Goal: Transaction & Acquisition: Download file/media

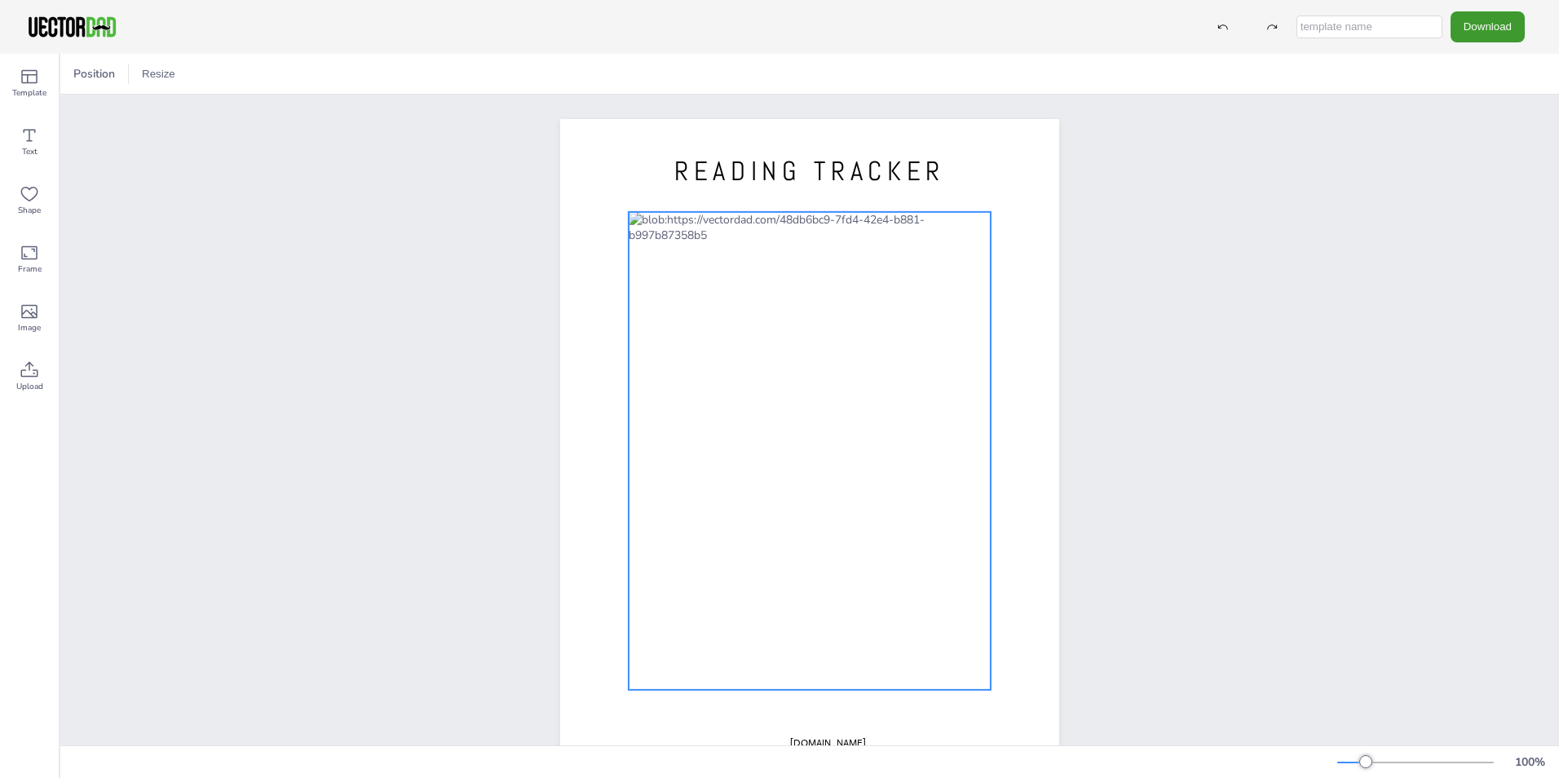
click at [689, 303] on div at bounding box center [810, 451] width 362 height 478
click at [1147, 280] on div "READING TRACKER [DOMAIN_NAME]" at bounding box center [809, 442] width 1499 height 694
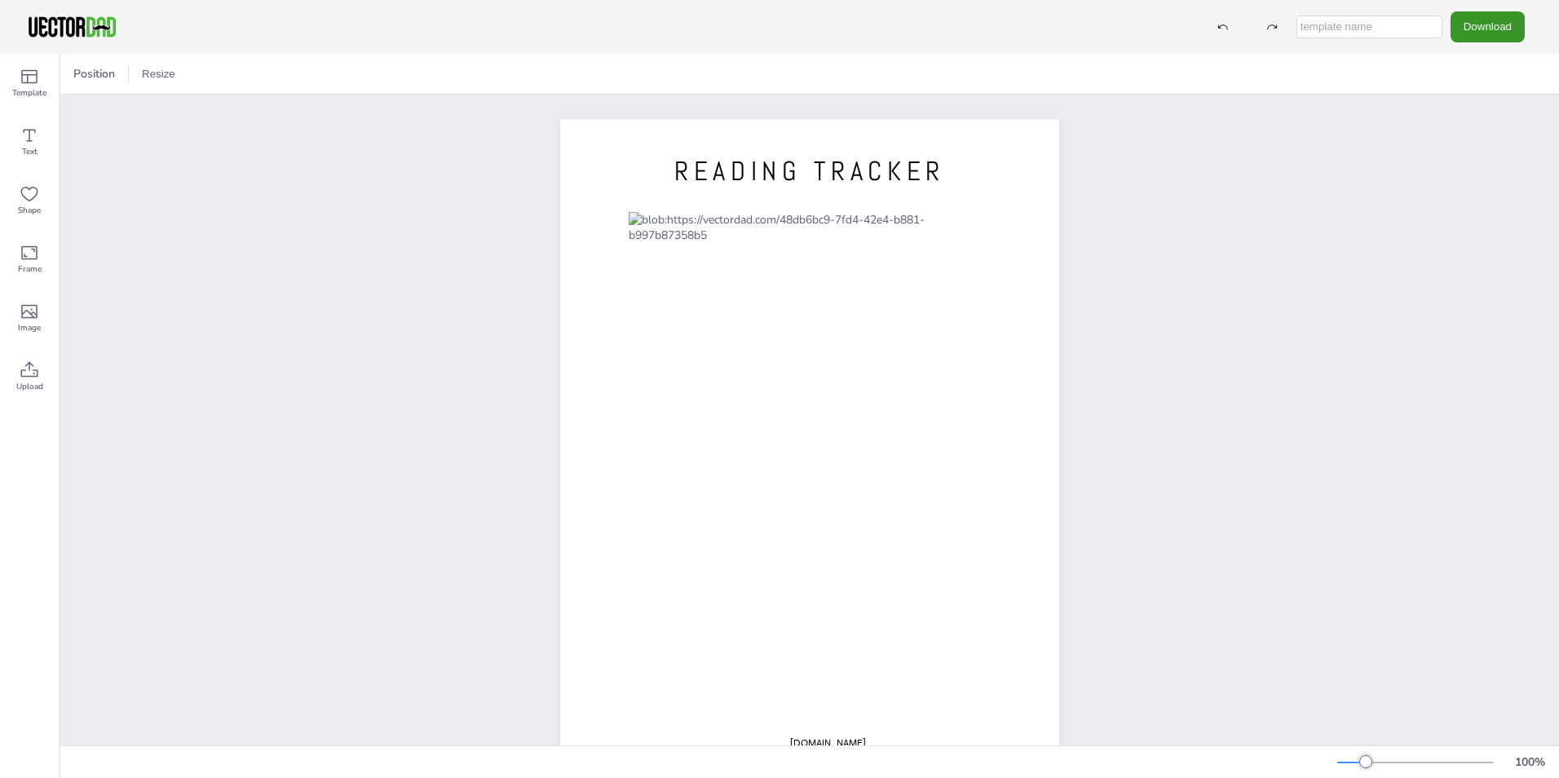
click at [1475, 28] on button "Download" at bounding box center [1488, 26] width 74 height 30
click at [1471, 194] on li "PDF" at bounding box center [1493, 199] width 134 height 33
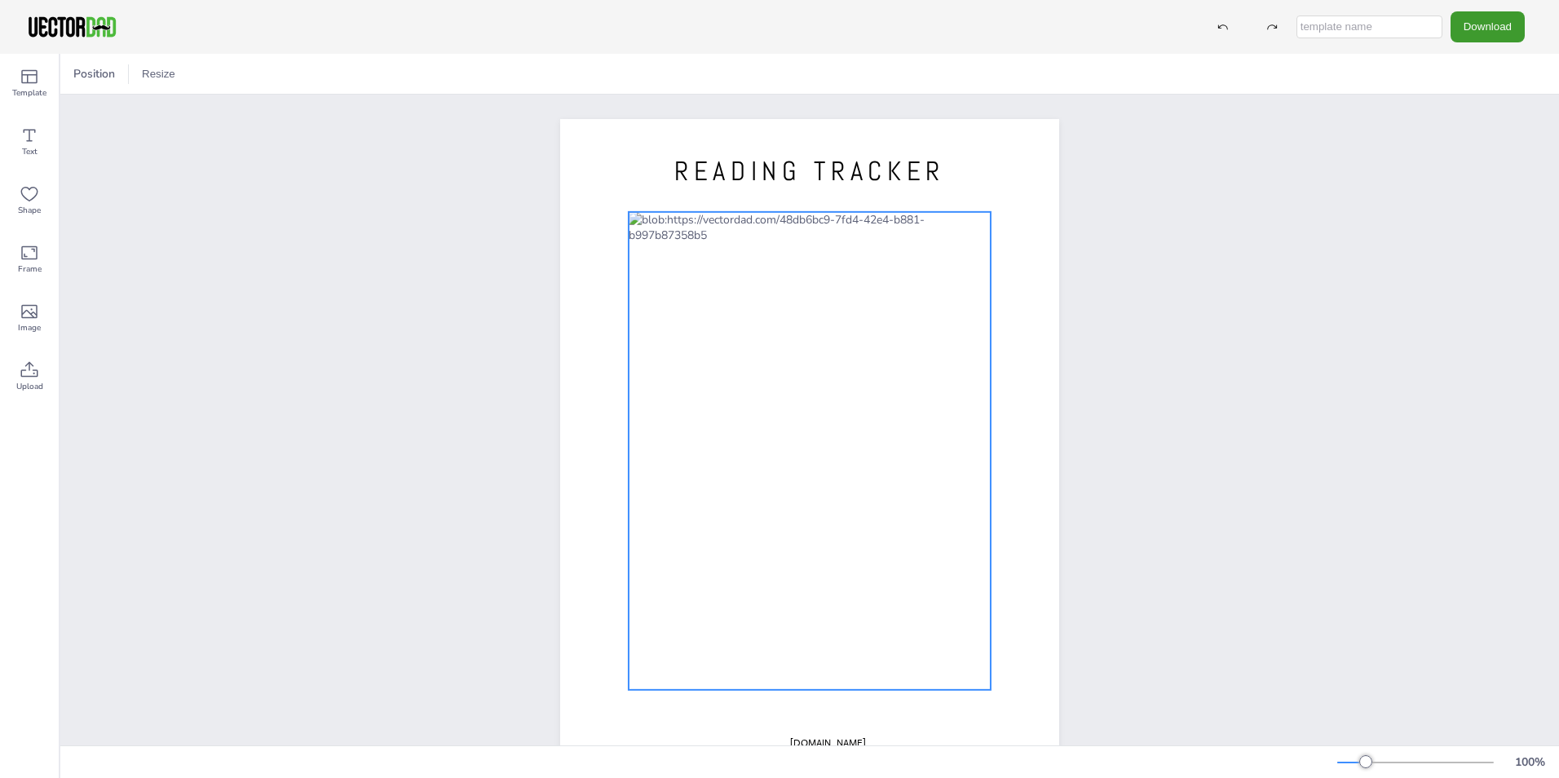
click at [795, 236] on div at bounding box center [810, 451] width 362 height 478
click at [104, 74] on div at bounding box center [106, 74] width 20 height 20
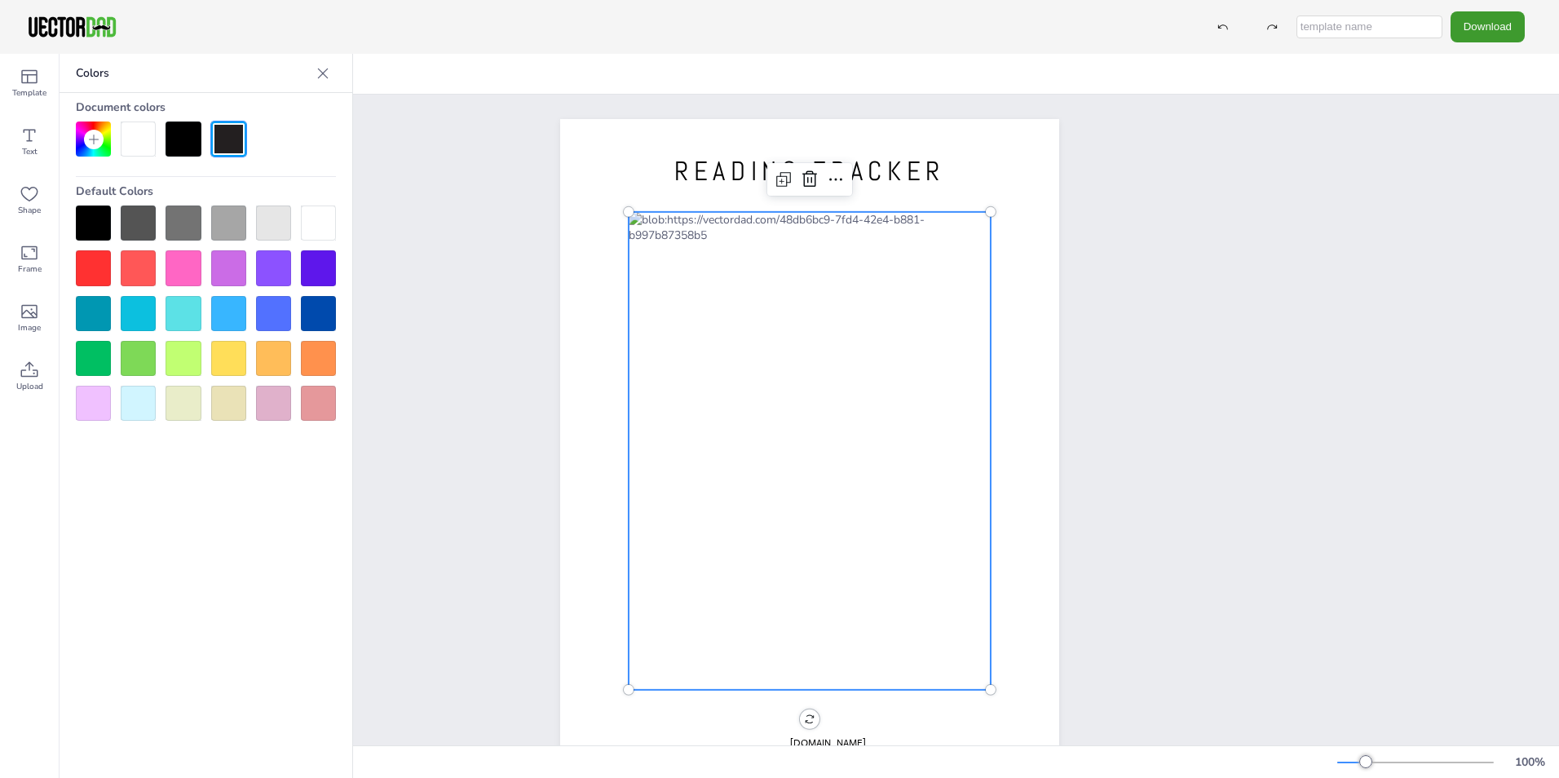
click at [144, 141] on div at bounding box center [138, 139] width 35 height 35
click at [176, 139] on div at bounding box center [183, 139] width 35 height 35
click at [237, 141] on div at bounding box center [228, 139] width 35 height 35
click at [186, 143] on div at bounding box center [183, 139] width 35 height 35
click at [148, 144] on div at bounding box center [138, 139] width 35 height 35
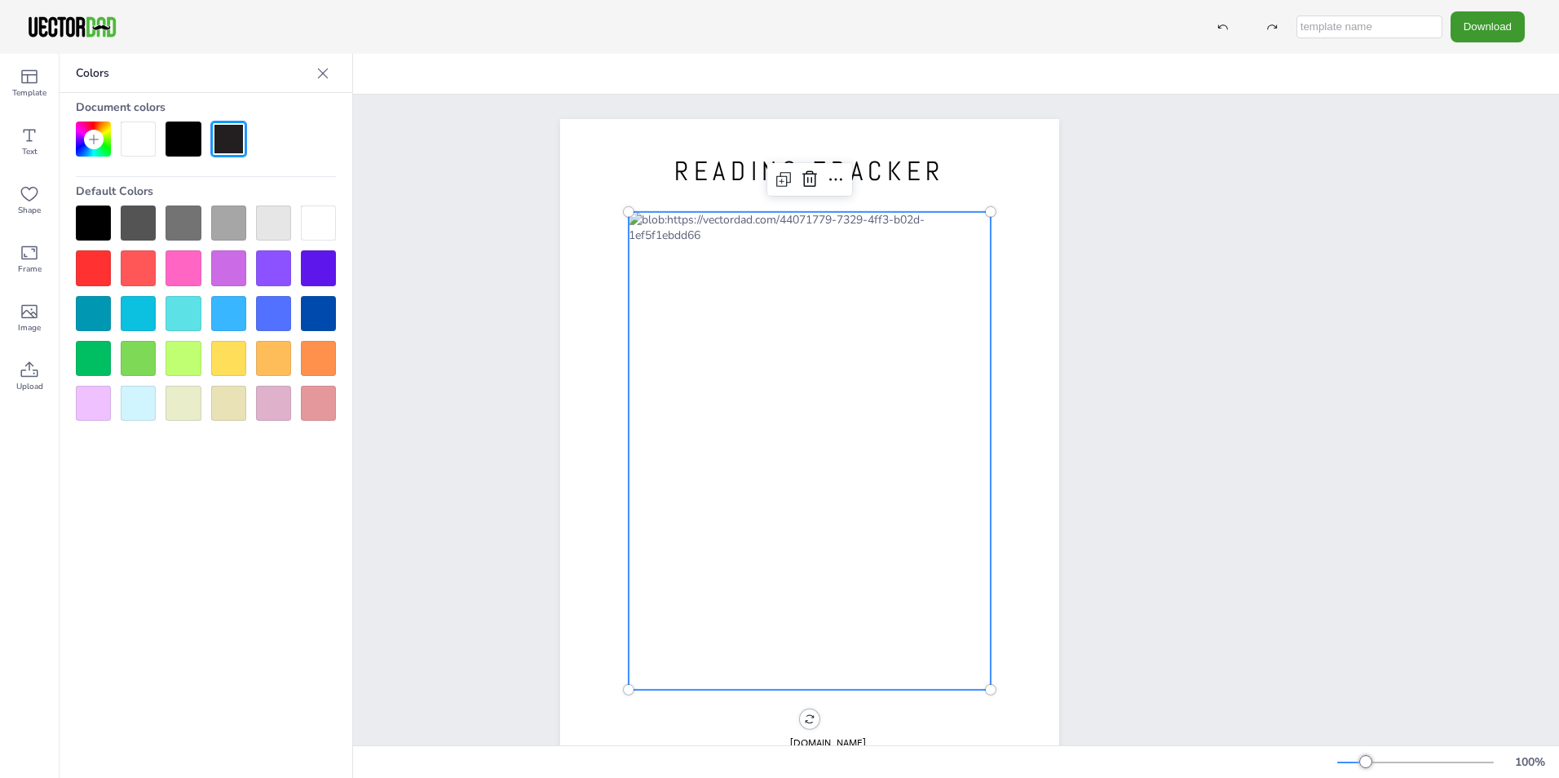
click at [896, 307] on div at bounding box center [810, 451] width 362 height 478
click at [808, 220] on div at bounding box center [810, 451] width 362 height 478
click at [1280, 242] on div "READING TRACKER [DOMAIN_NAME]" at bounding box center [809, 442] width 1499 height 694
